Goal: Task Accomplishment & Management: Manage account settings

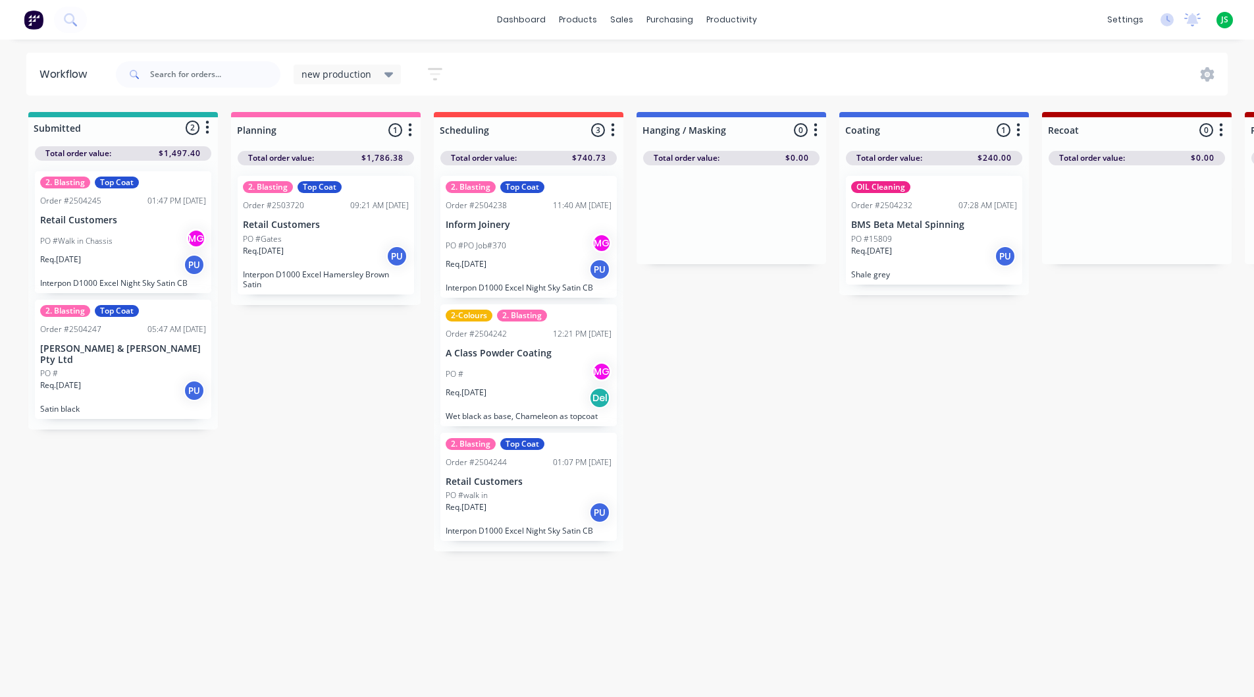
click at [533, 241] on div "PO #PO Job#370 MG" at bounding box center [529, 245] width 166 height 25
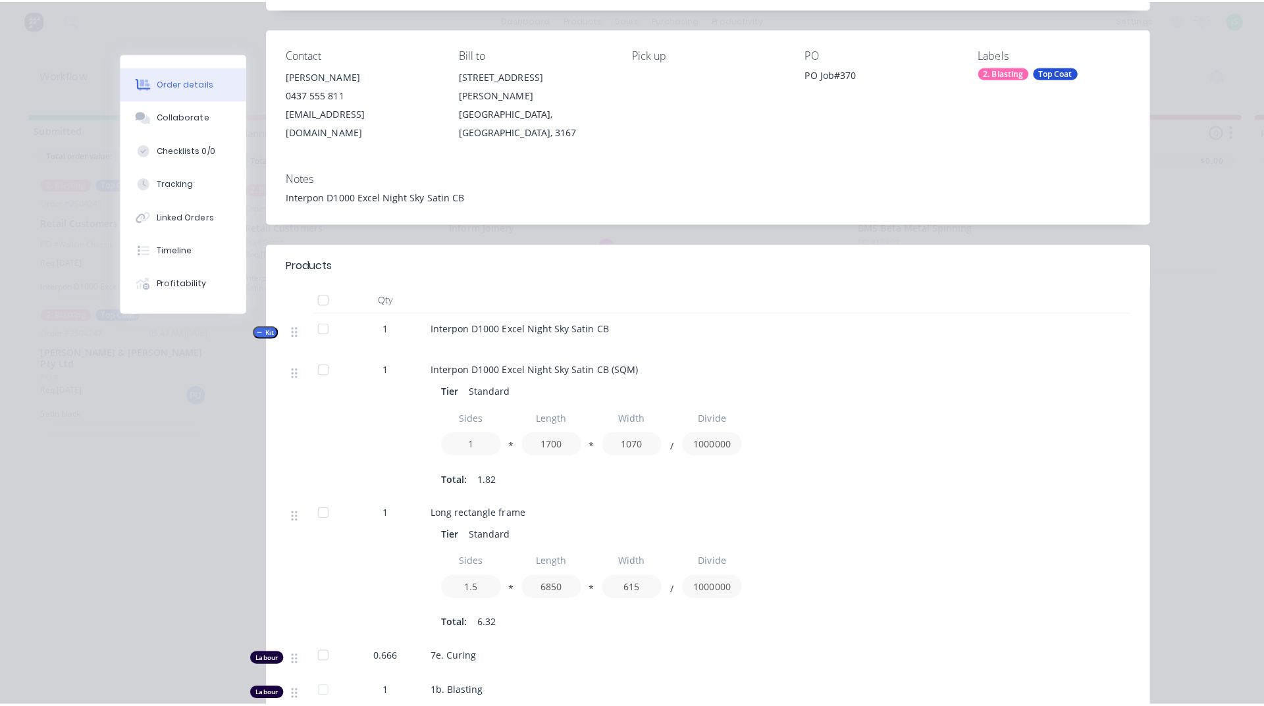
scroll to position [66, 0]
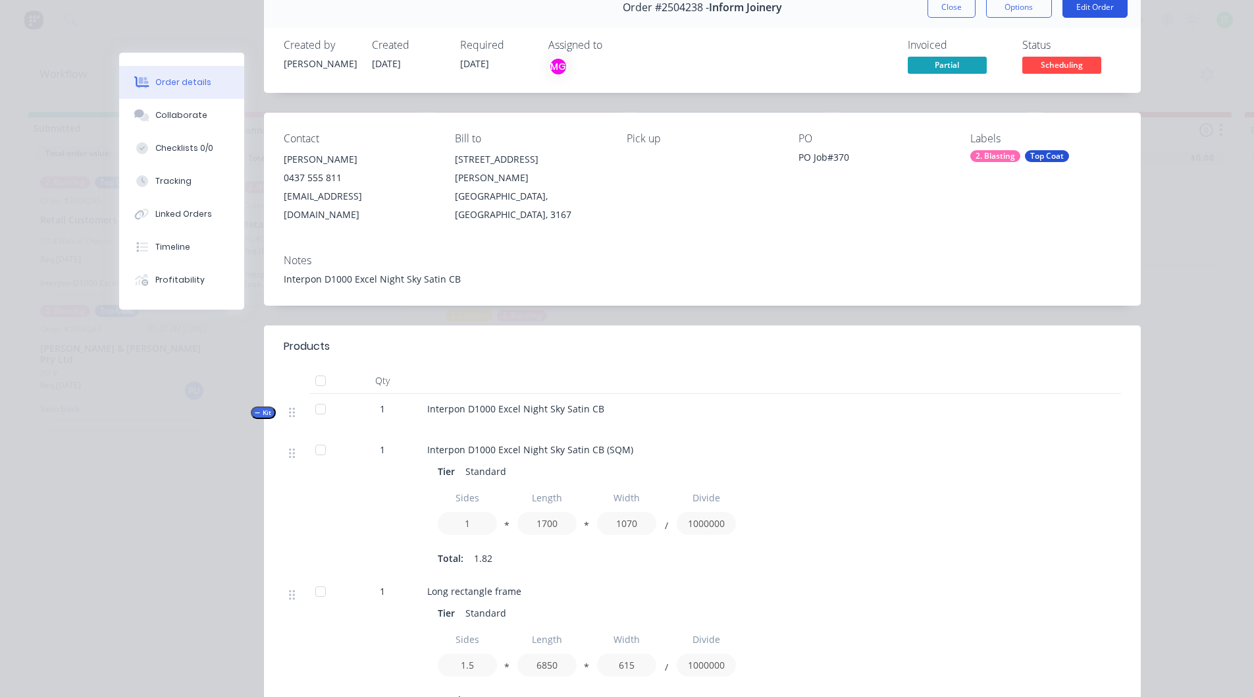
click at [1099, 16] on button "Edit Order" at bounding box center [1095, 7] width 65 height 21
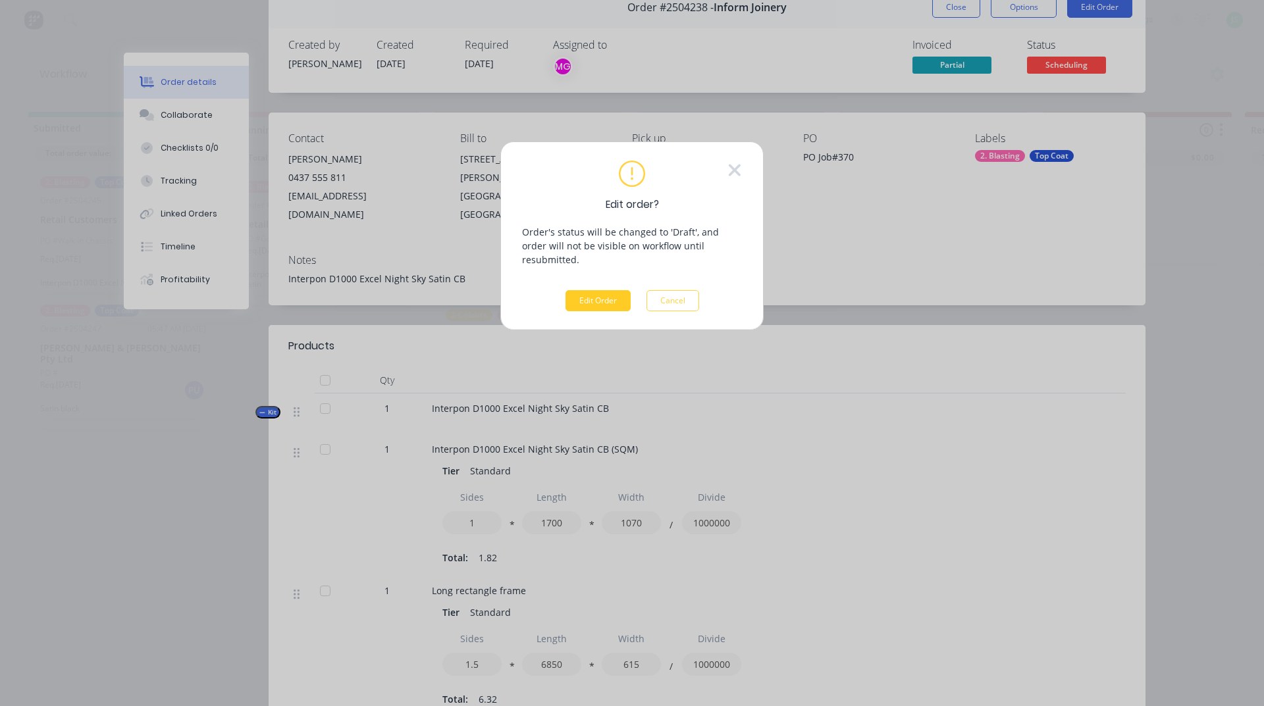
click at [580, 290] on button "Edit Order" at bounding box center [598, 300] width 65 height 21
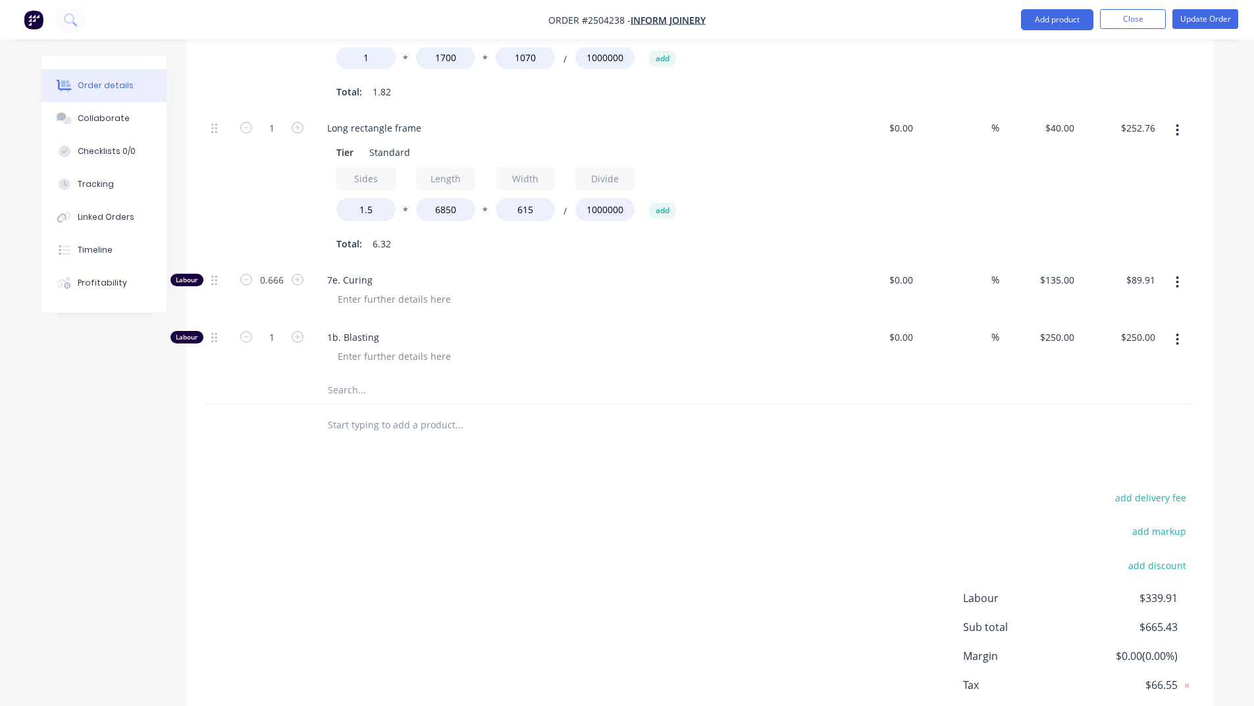
scroll to position [593, 0]
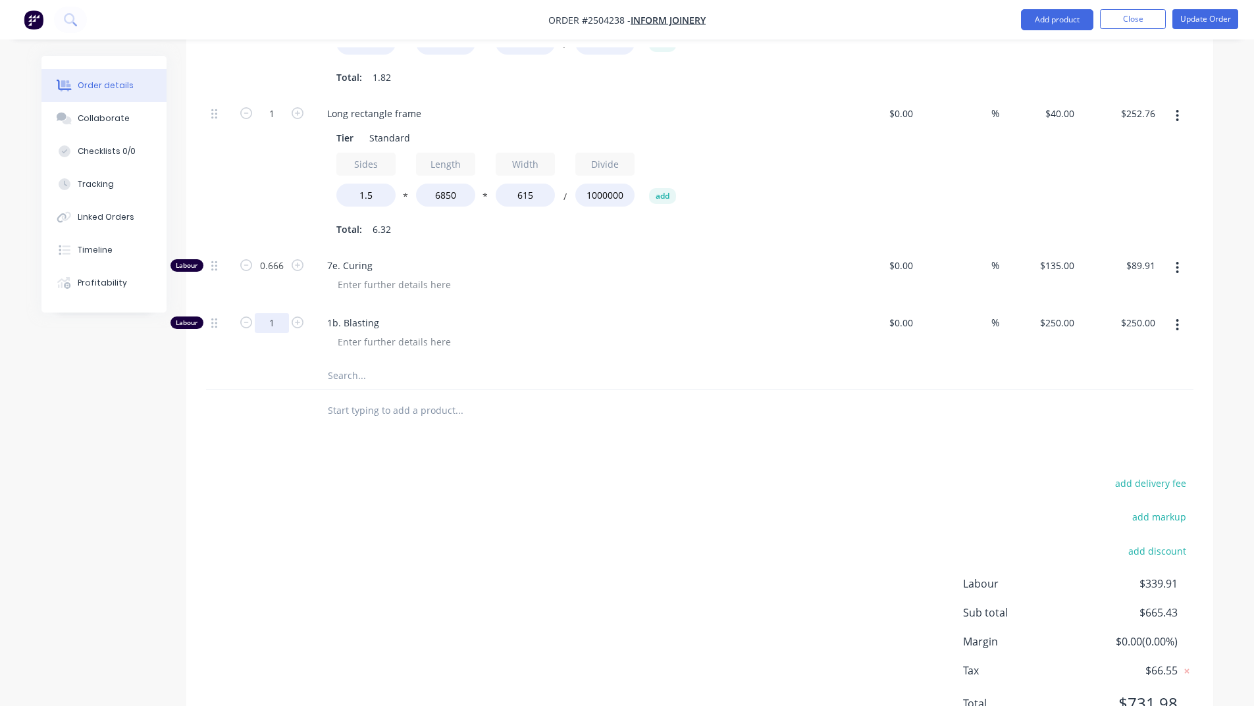
click at [280, 313] on input "1" at bounding box center [272, 323] width 34 height 20
type input "0.75"
type input "$187.50"
click at [706, 427] on div "Products Show / Hide columns Add product Qty Cost Markup Price Total Kit 1 Inte…" at bounding box center [699, 281] width 1027 height 936
click at [1206, 18] on button "Update Order" at bounding box center [1206, 19] width 66 height 20
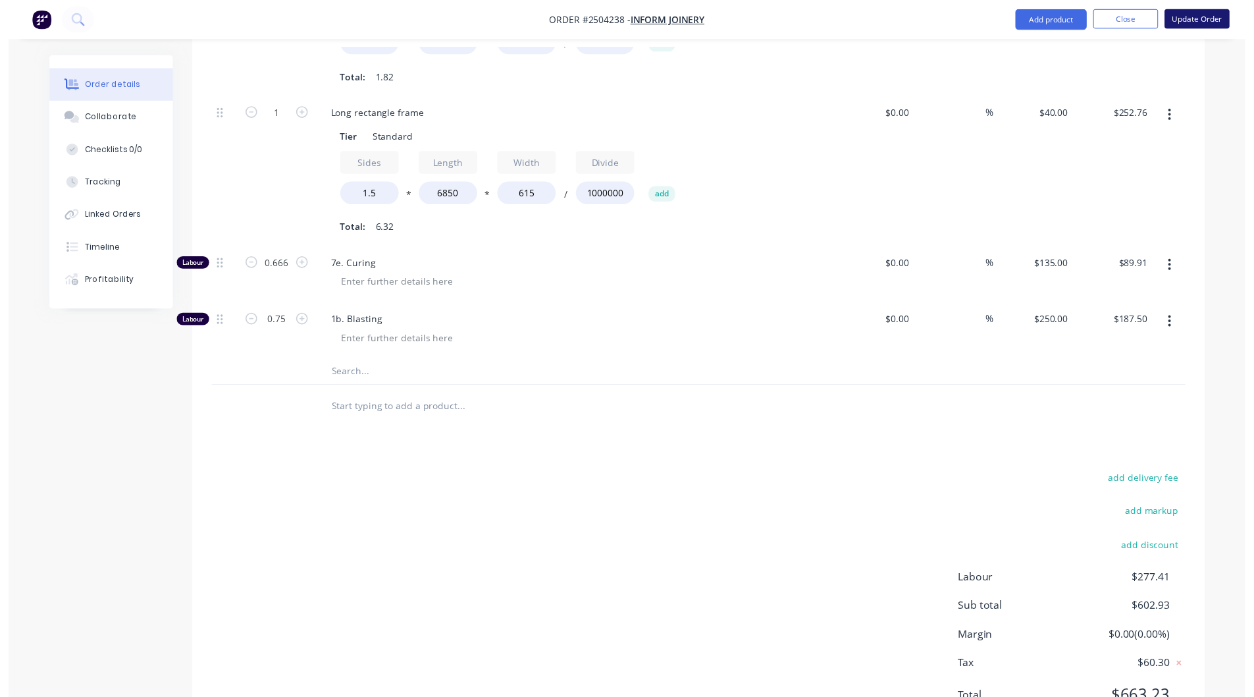
scroll to position [0, 0]
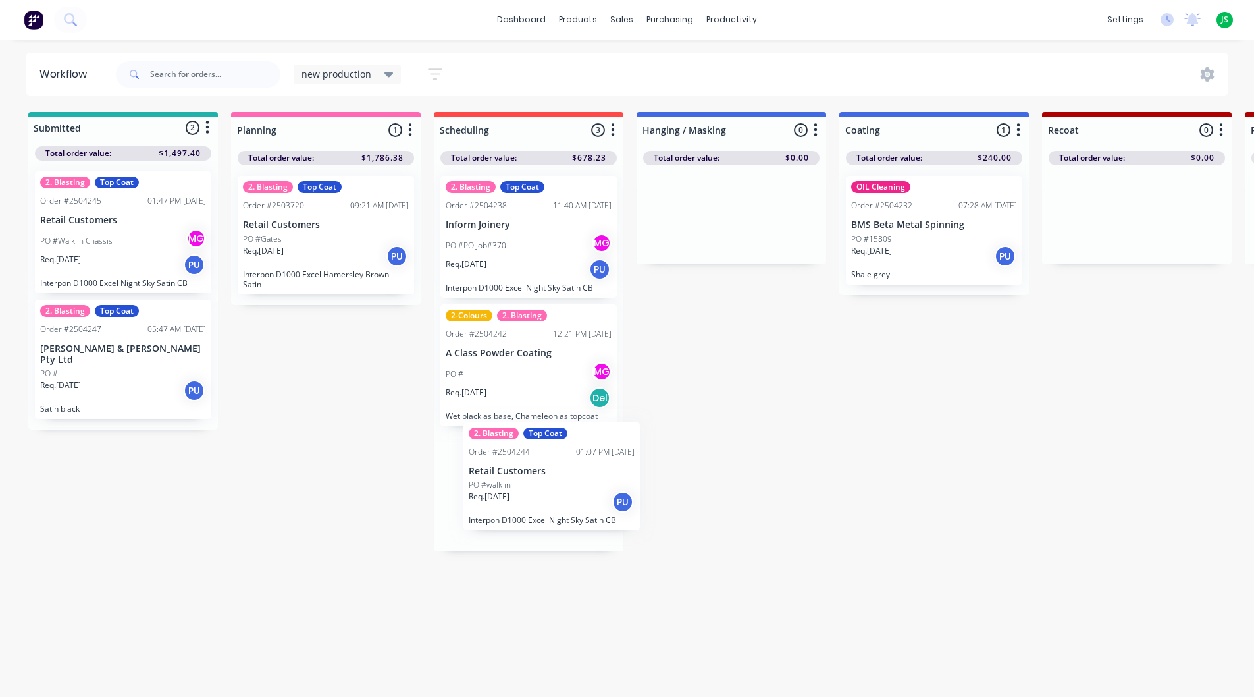
scroll to position [1, 0]
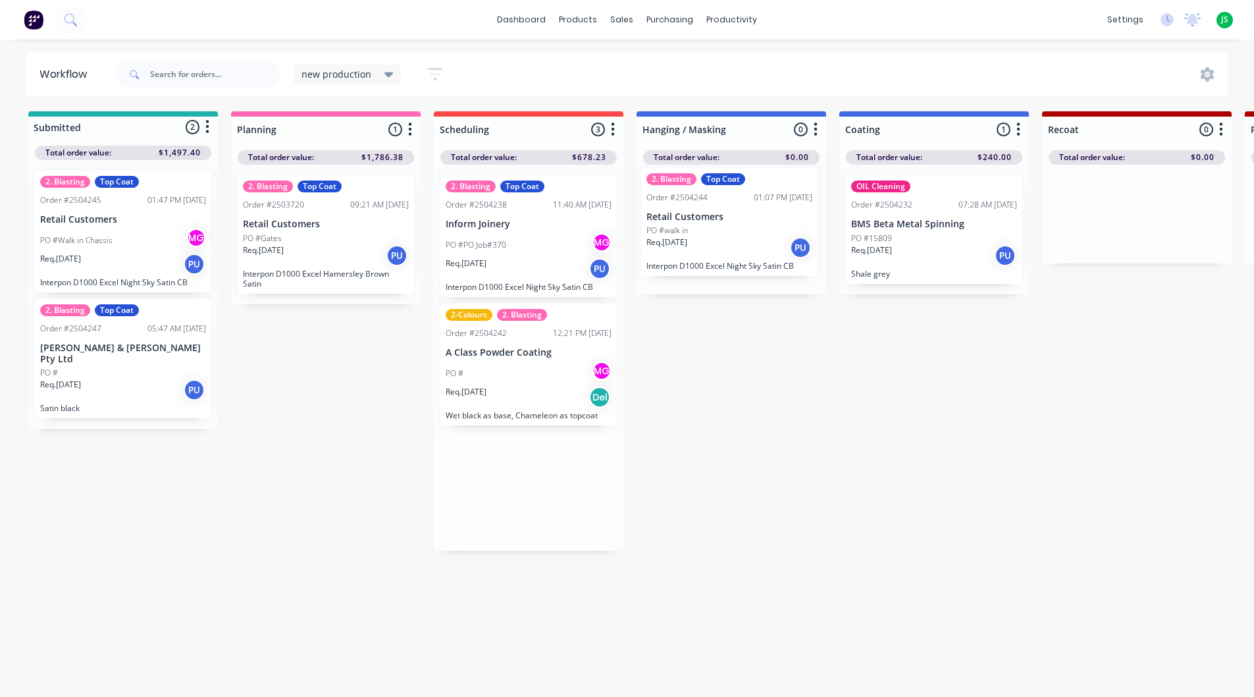
drag, startPoint x: 564, startPoint y: 505, endPoint x: 729, endPoint y: 259, distance: 296.6
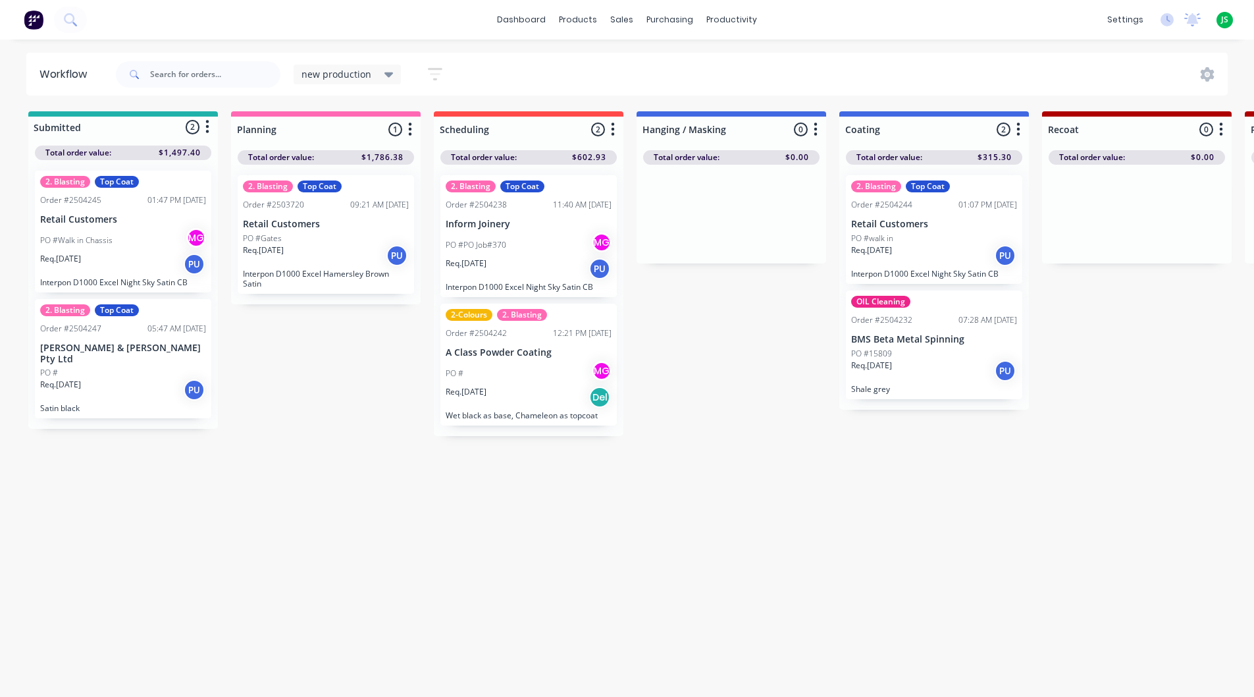
click at [513, 243] on div "PO #PO Job#370 MG" at bounding box center [529, 244] width 166 height 25
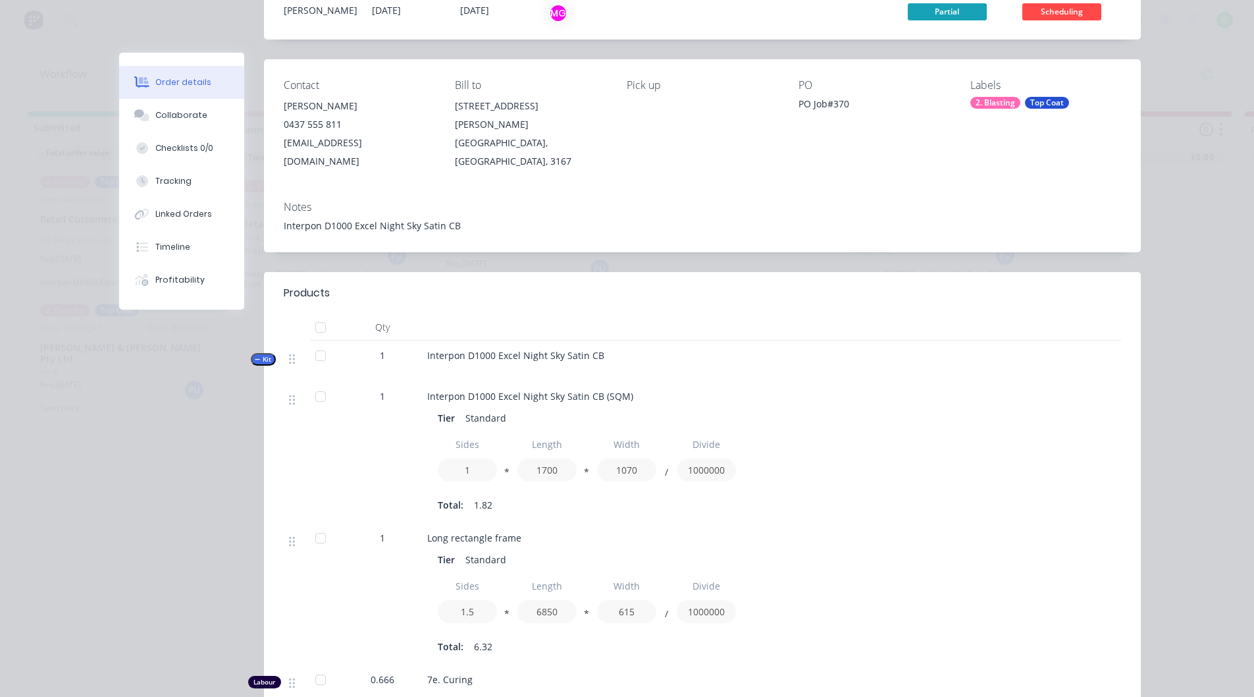
scroll to position [0, 0]
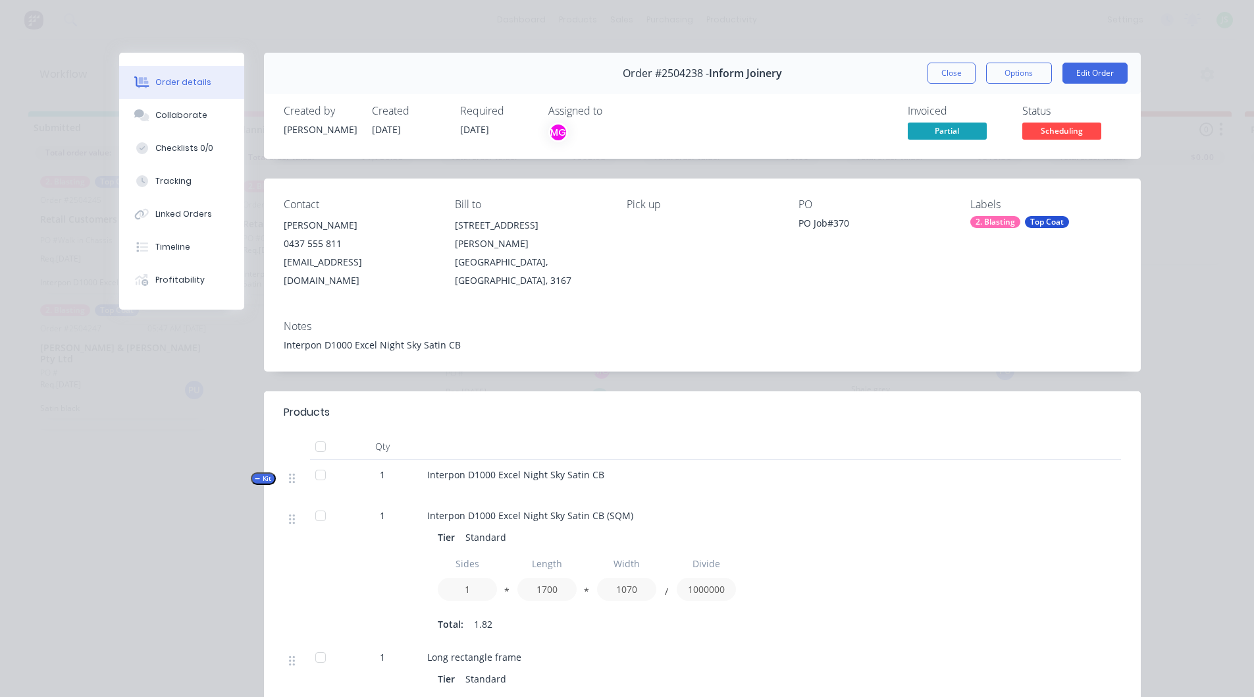
drag, startPoint x: 949, startPoint y: 66, endPoint x: 922, endPoint y: 105, distance: 46.9
click at [949, 66] on button "Close" at bounding box center [952, 73] width 48 height 21
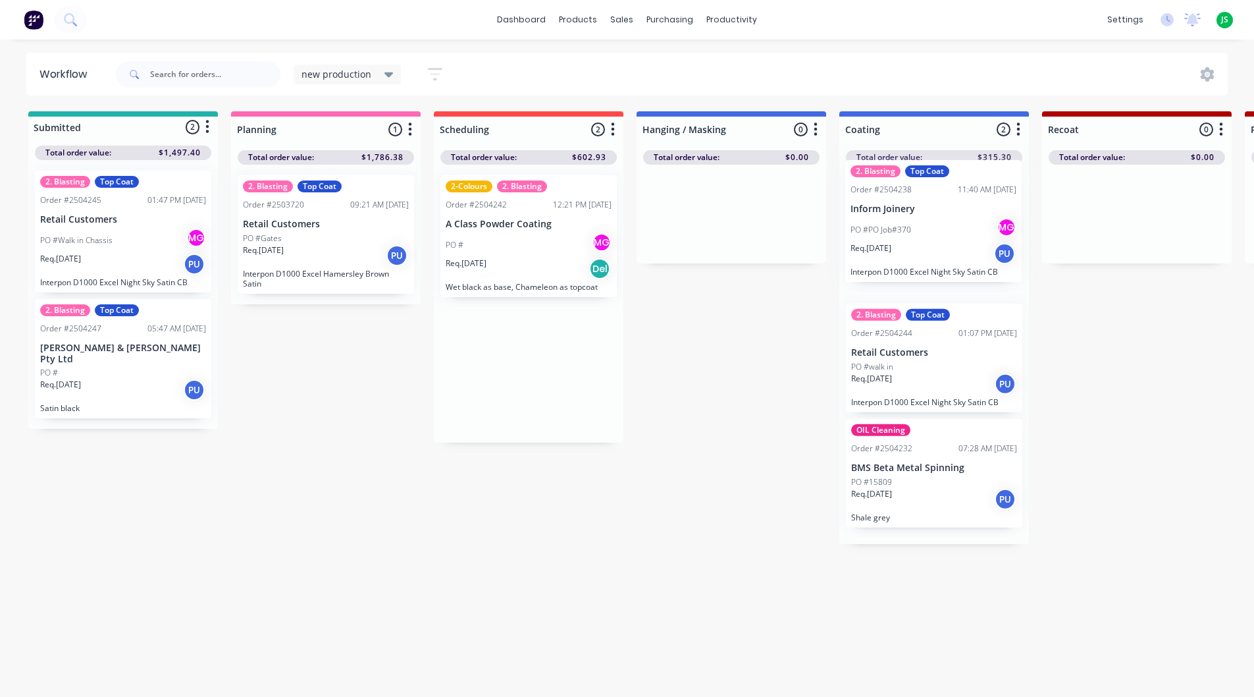
drag, startPoint x: 525, startPoint y: 244, endPoint x: 951, endPoint y: 230, distance: 426.2
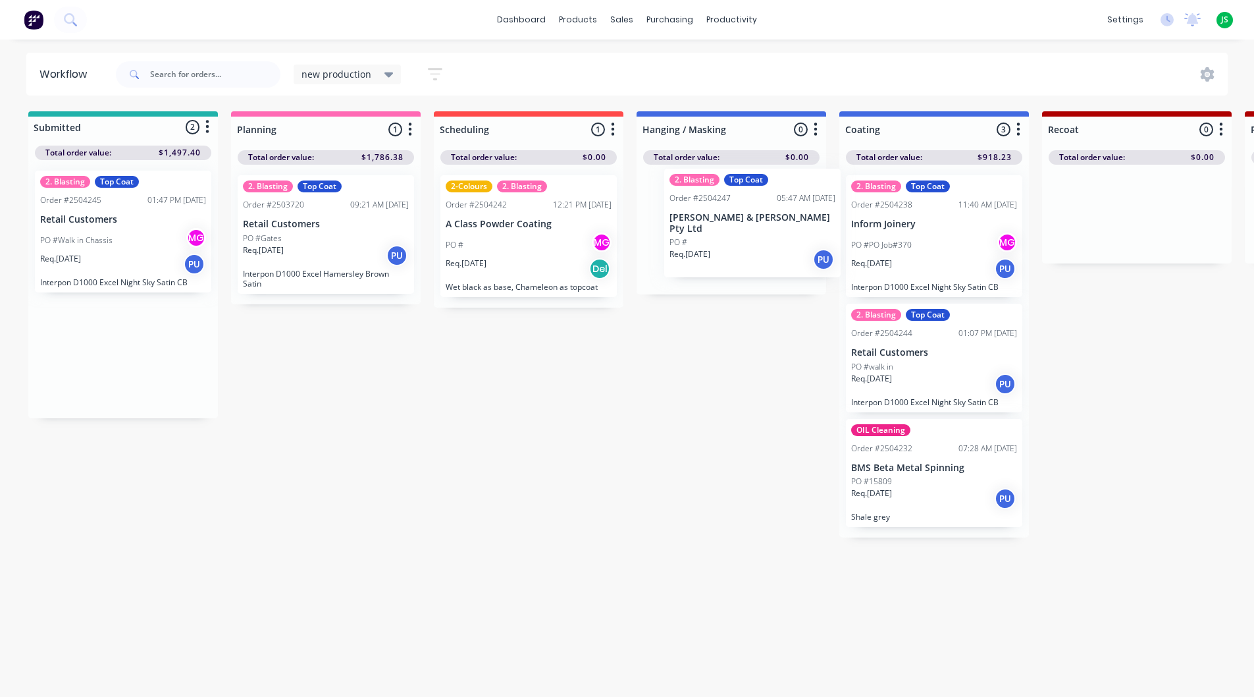
drag, startPoint x: 109, startPoint y: 375, endPoint x: 748, endPoint y: 244, distance: 652.6
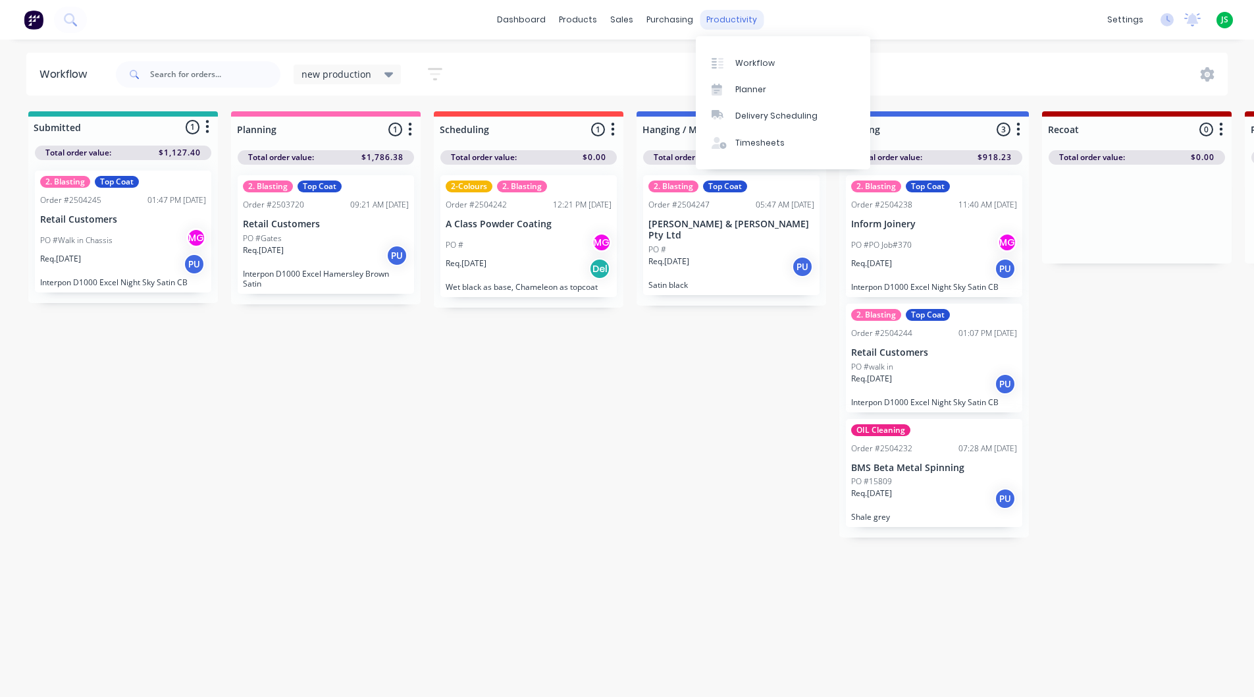
click at [719, 23] on div "productivity" at bounding box center [732, 20] width 64 height 20
click at [539, 24] on link "dashboard" at bounding box center [522, 20] width 62 height 20
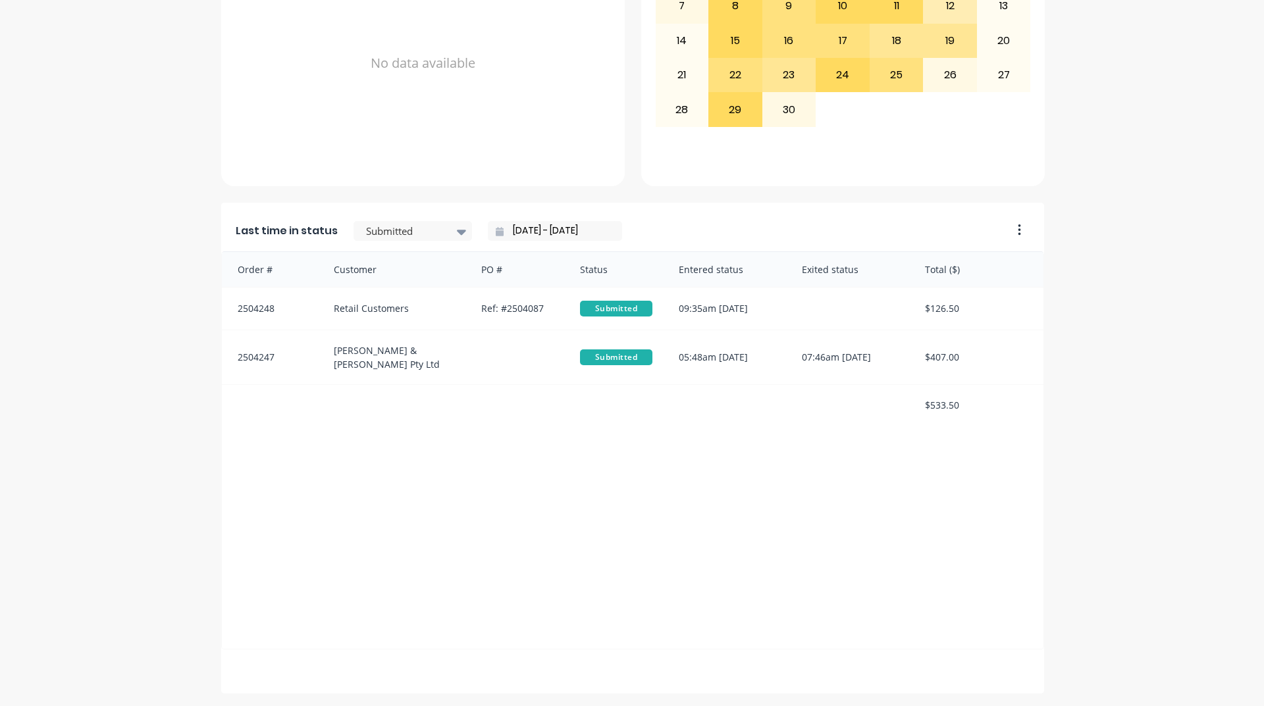
scroll to position [554, 0]
click at [438, 240] on div "Submitted" at bounding box center [406, 231] width 91 height 20
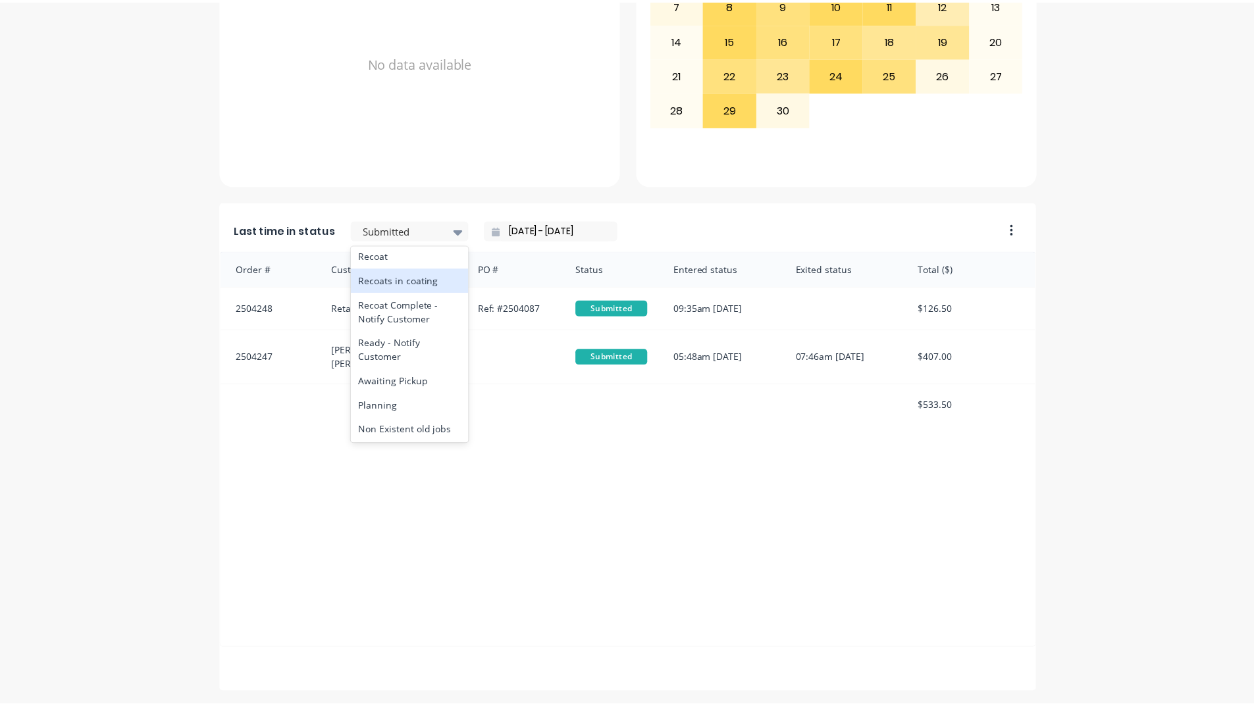
scroll to position [527, 0]
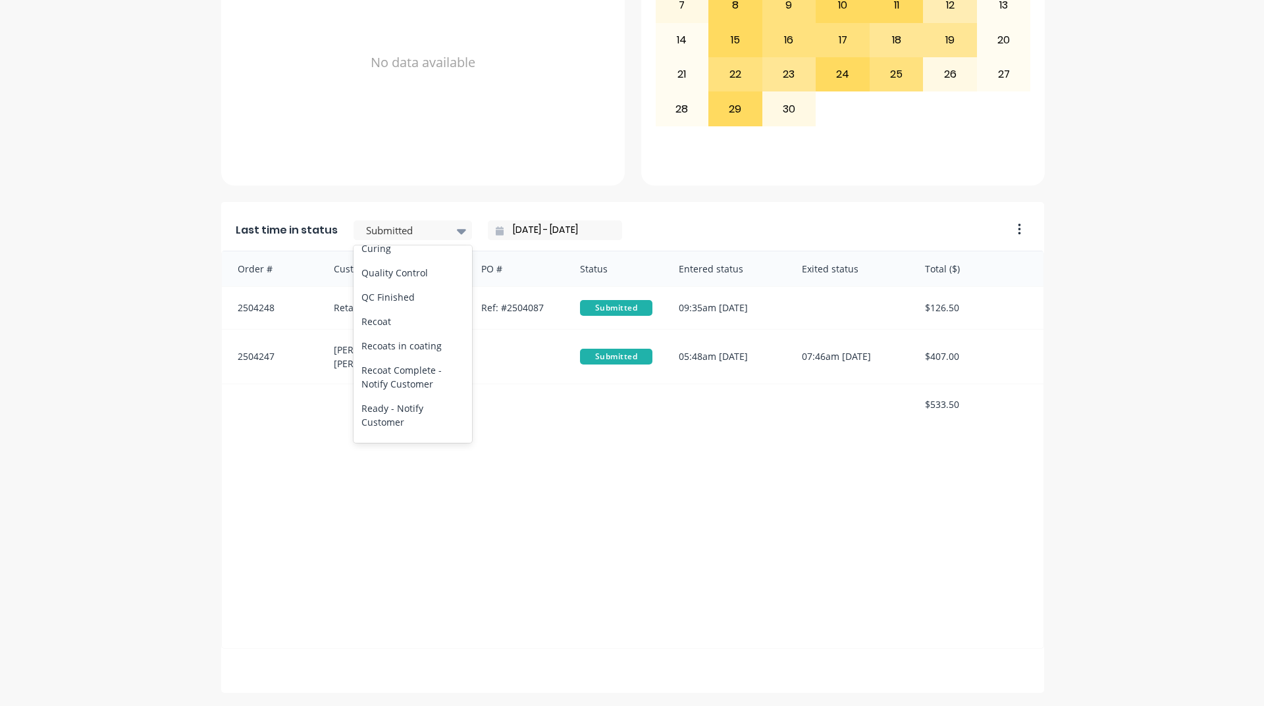
click at [382, 236] on div "Coating" at bounding box center [413, 224] width 119 height 24
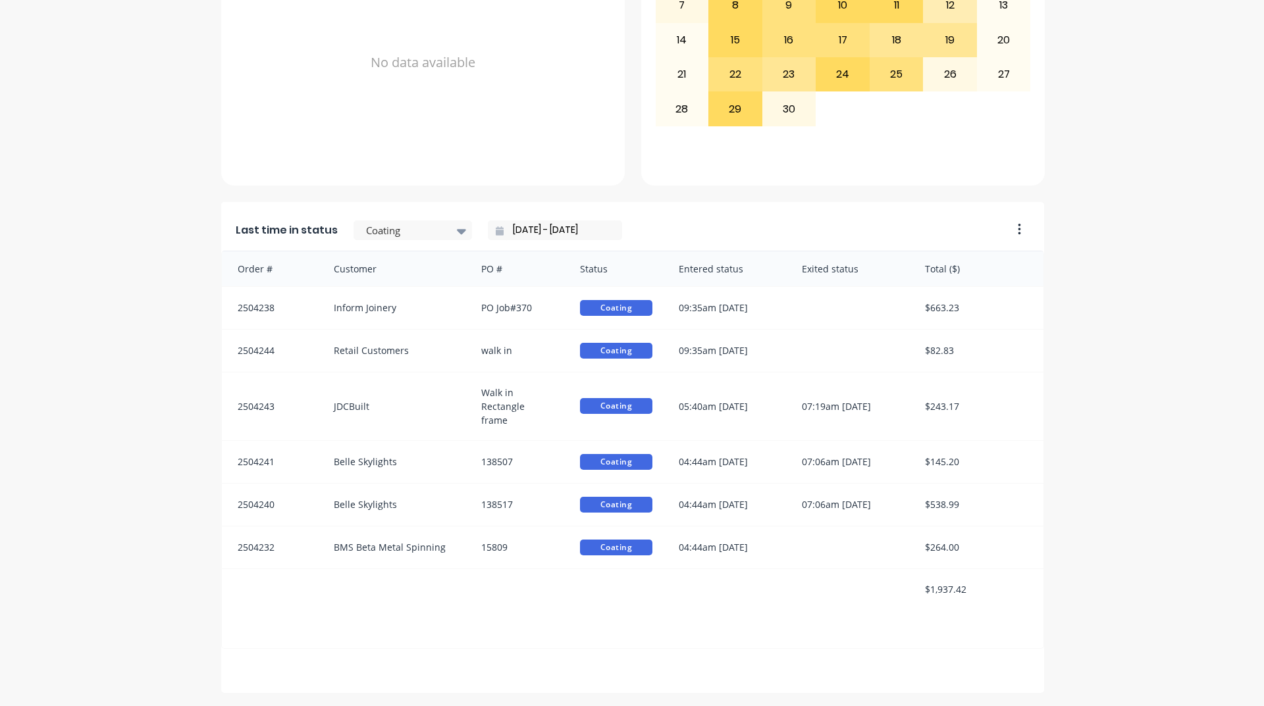
click at [1076, 498] on div "A Class Powder Coating Create sales order Create purchase order Overview Select…" at bounding box center [632, 95] width 1264 height 1195
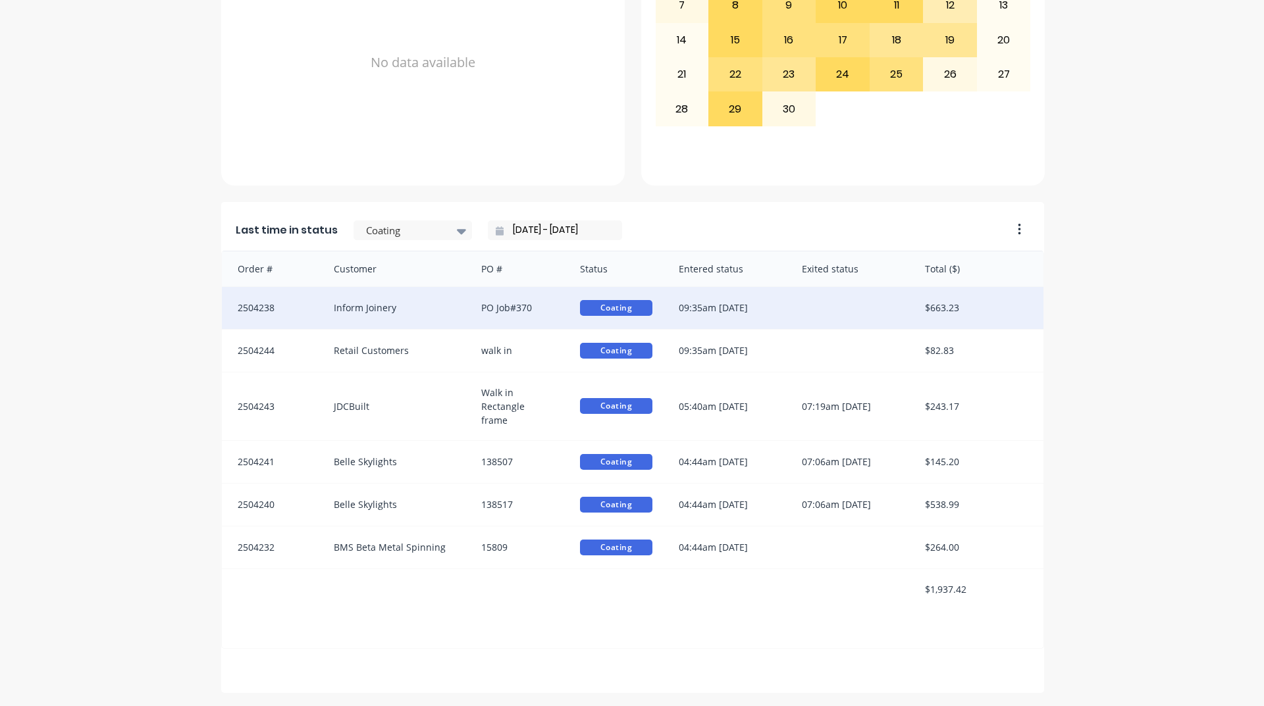
click at [789, 307] on div at bounding box center [850, 308] width 123 height 42
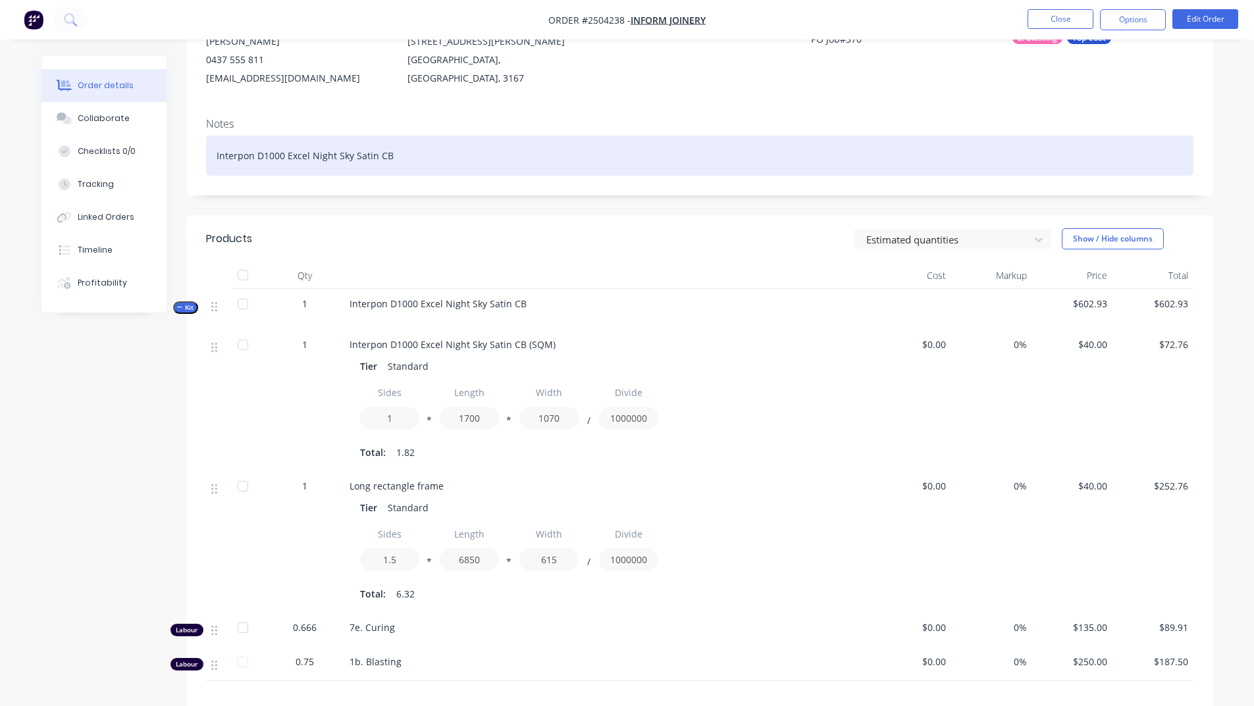
scroll to position [263, 0]
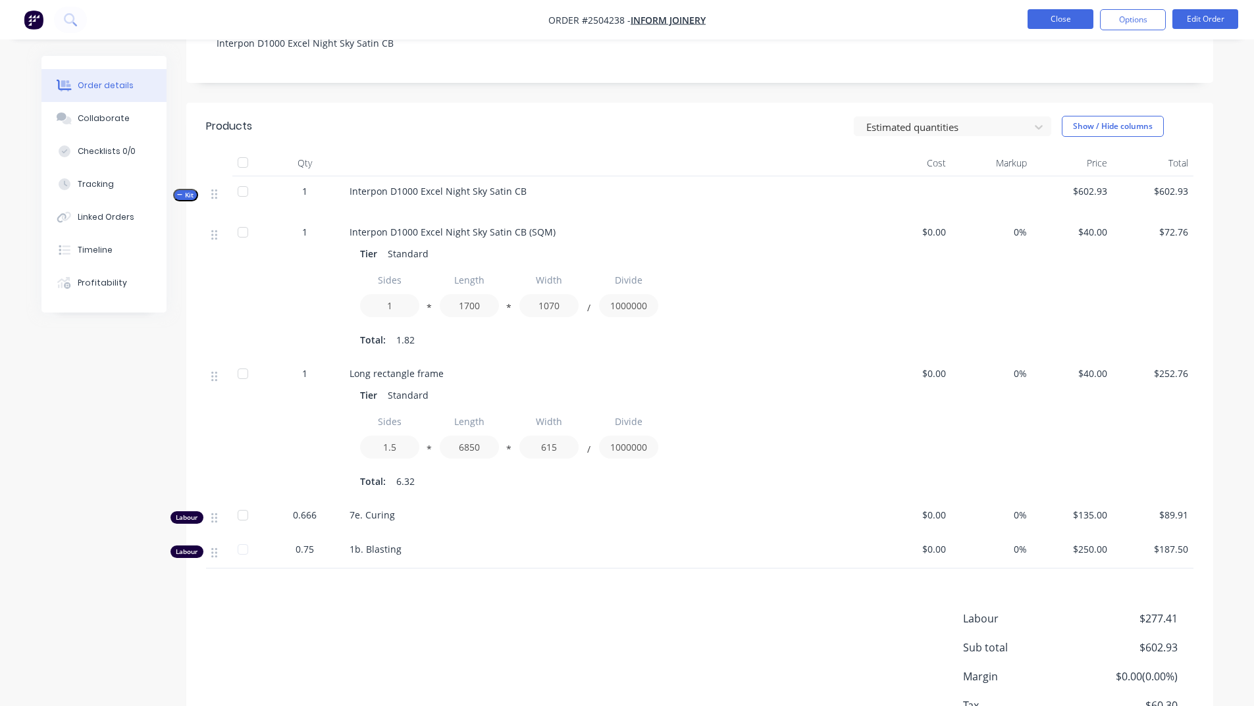
click at [1082, 26] on button "Close" at bounding box center [1061, 19] width 66 height 20
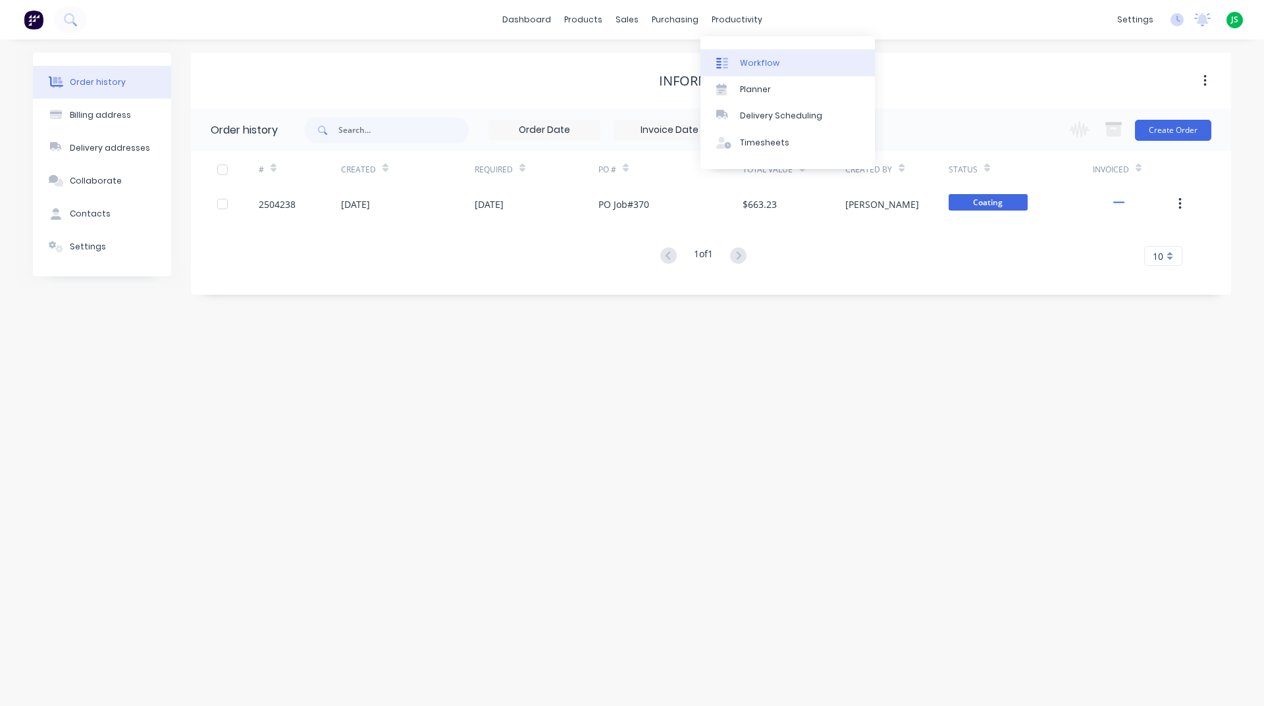
click at [755, 55] on link "Workflow" at bounding box center [788, 62] width 174 height 26
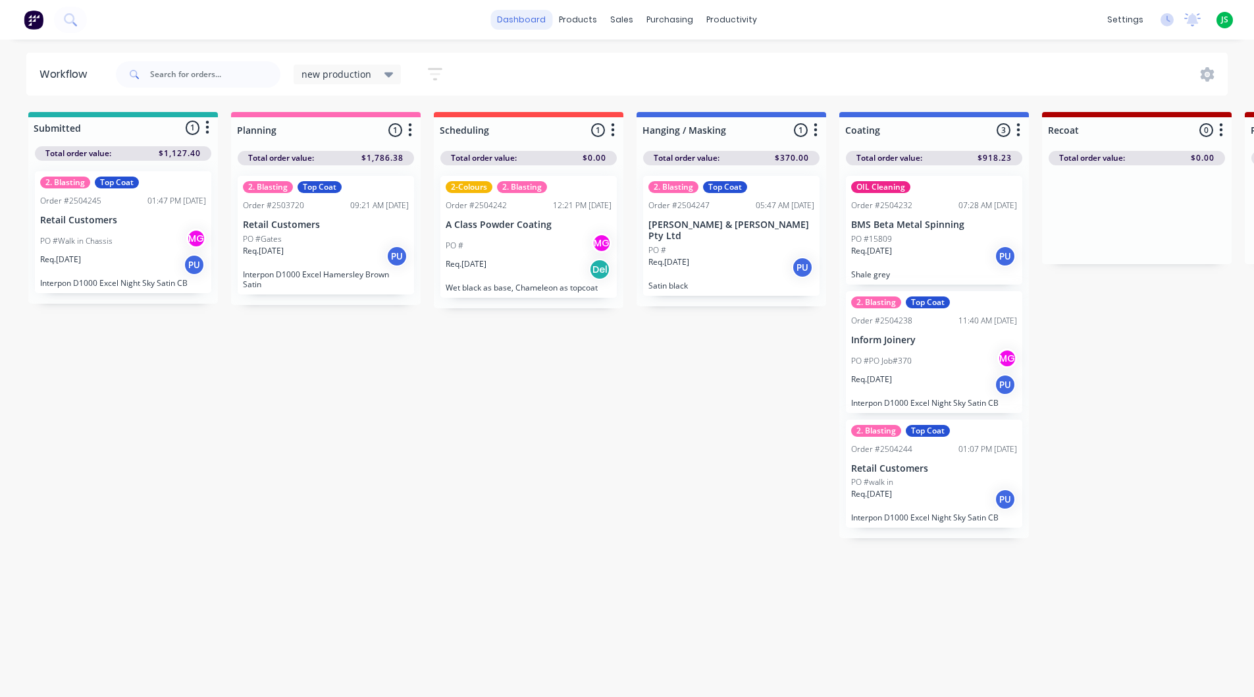
click at [534, 20] on link "dashboard" at bounding box center [522, 20] width 62 height 20
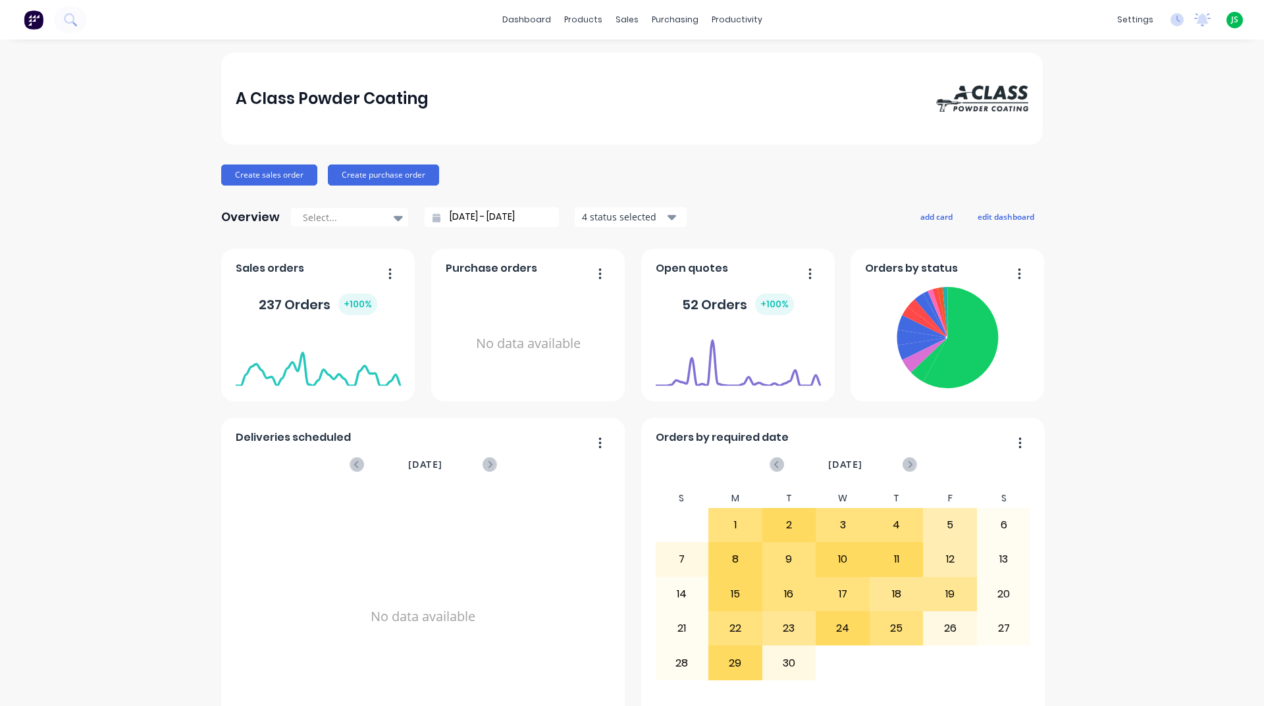
scroll to position [461, 0]
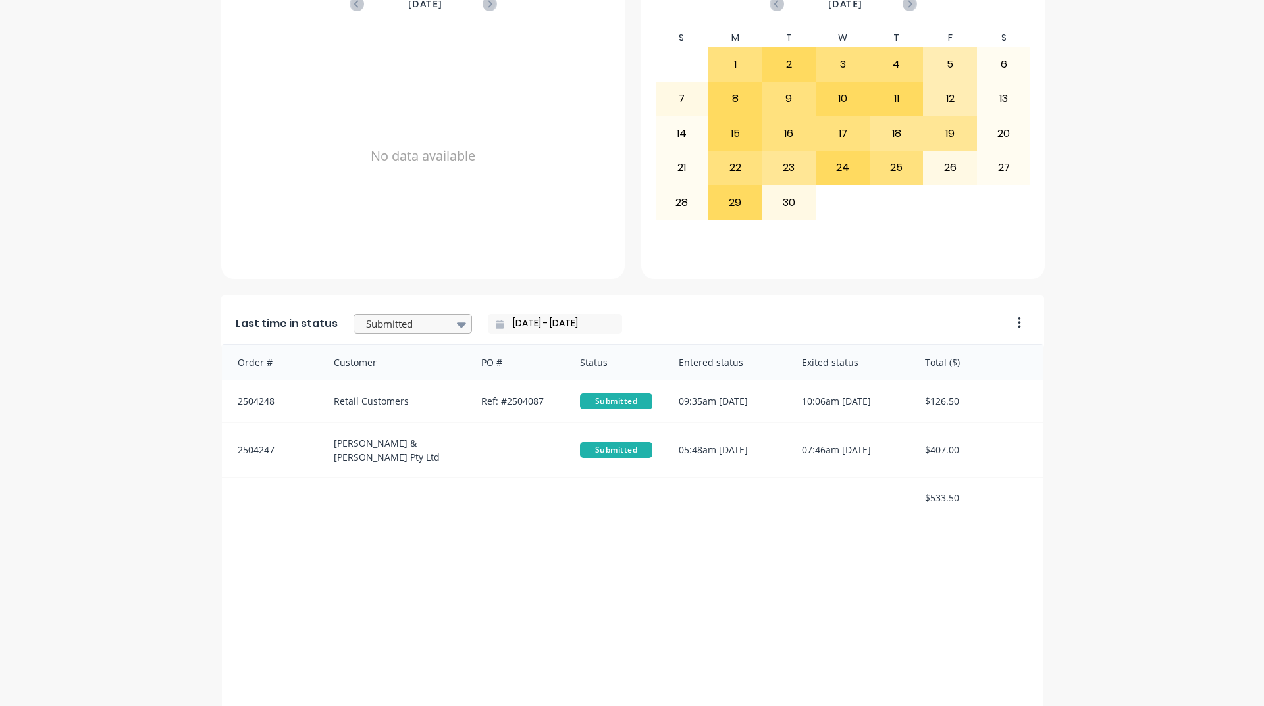
click at [423, 323] on div at bounding box center [406, 324] width 83 height 16
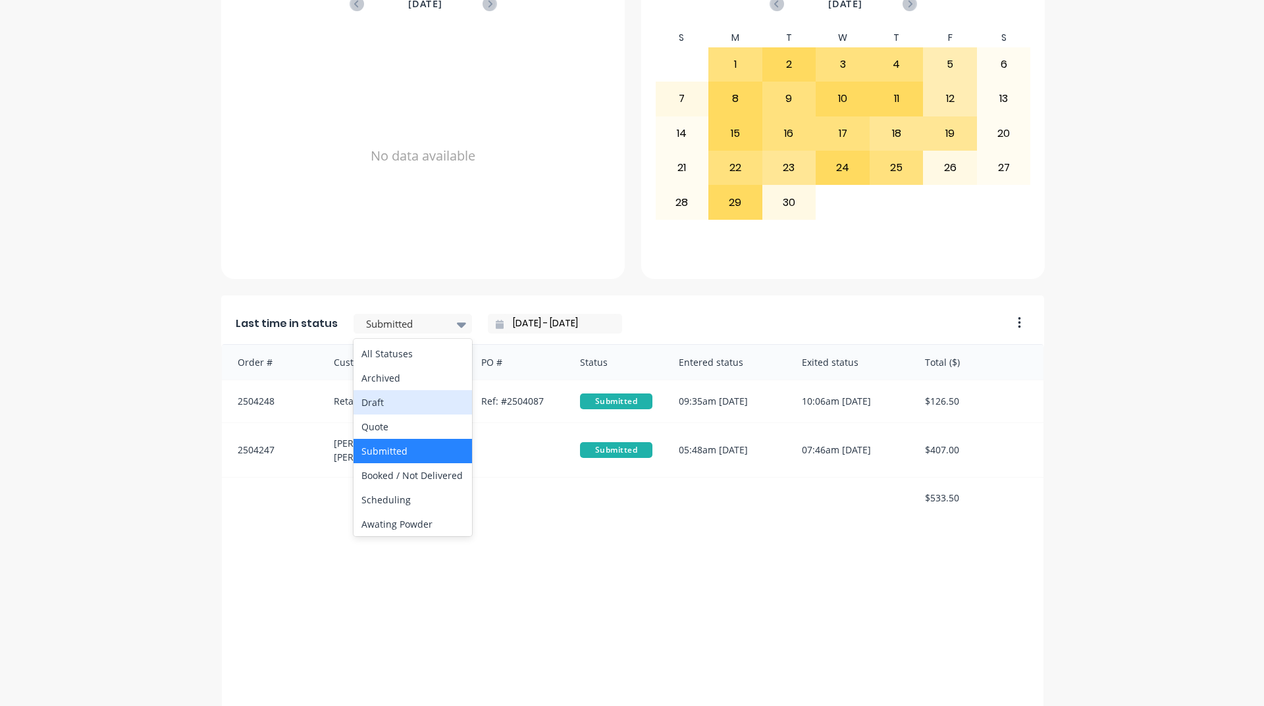
scroll to position [395, 0]
click at [363, 462] on div "Coating" at bounding box center [413, 449] width 119 height 24
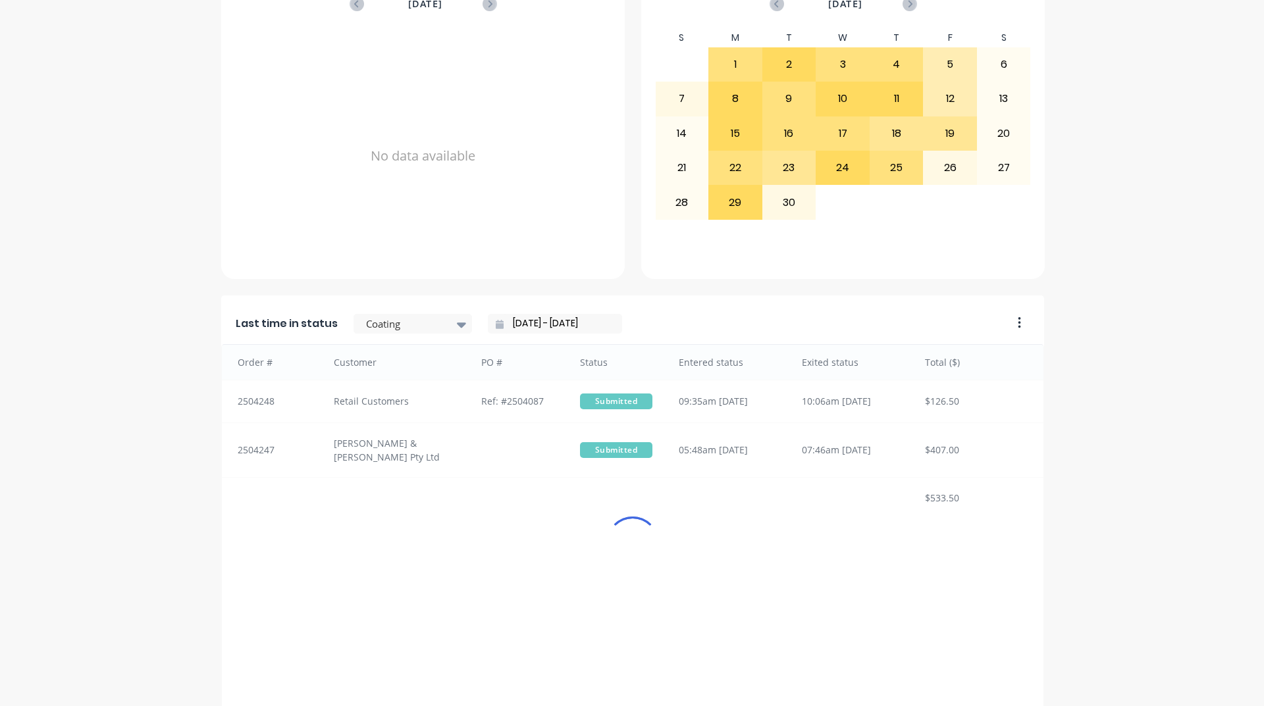
scroll to position [554, 0]
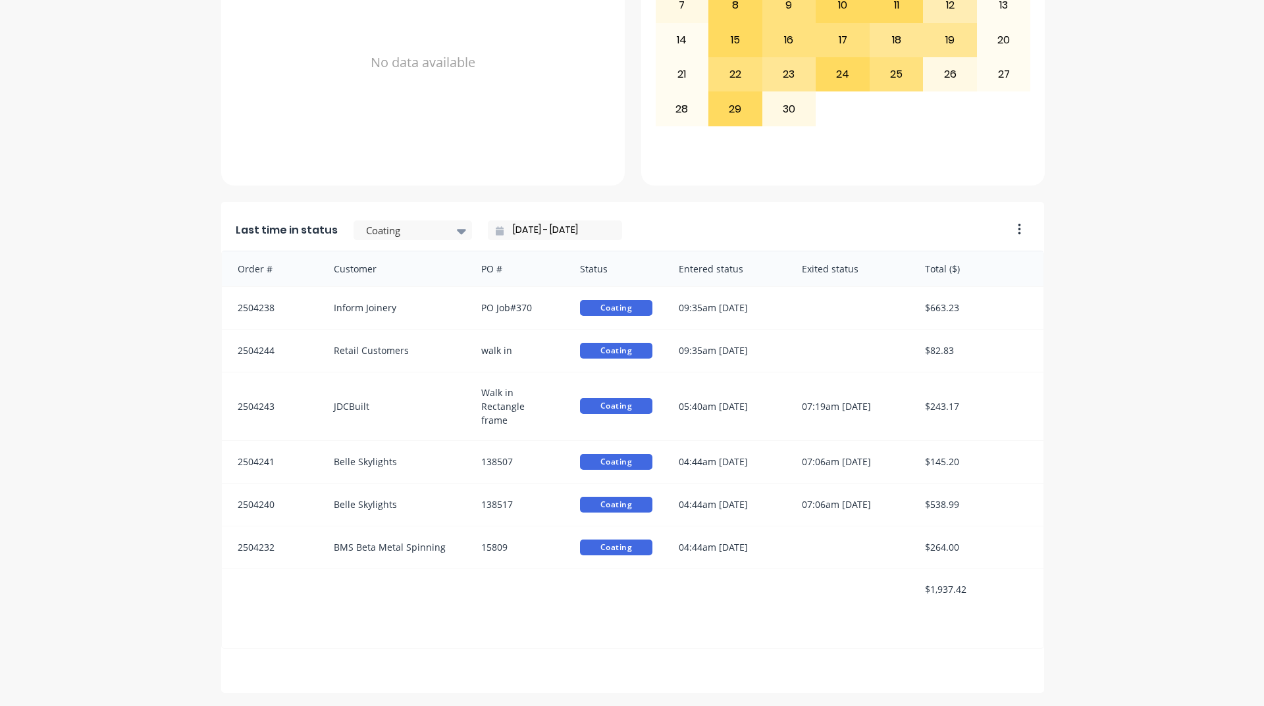
click at [1153, 523] on div "A Class Powder Coating Create sales order Create purchase order Overview Select…" at bounding box center [632, 95] width 1264 height 1195
